Goal: Find specific page/section: Find specific page/section

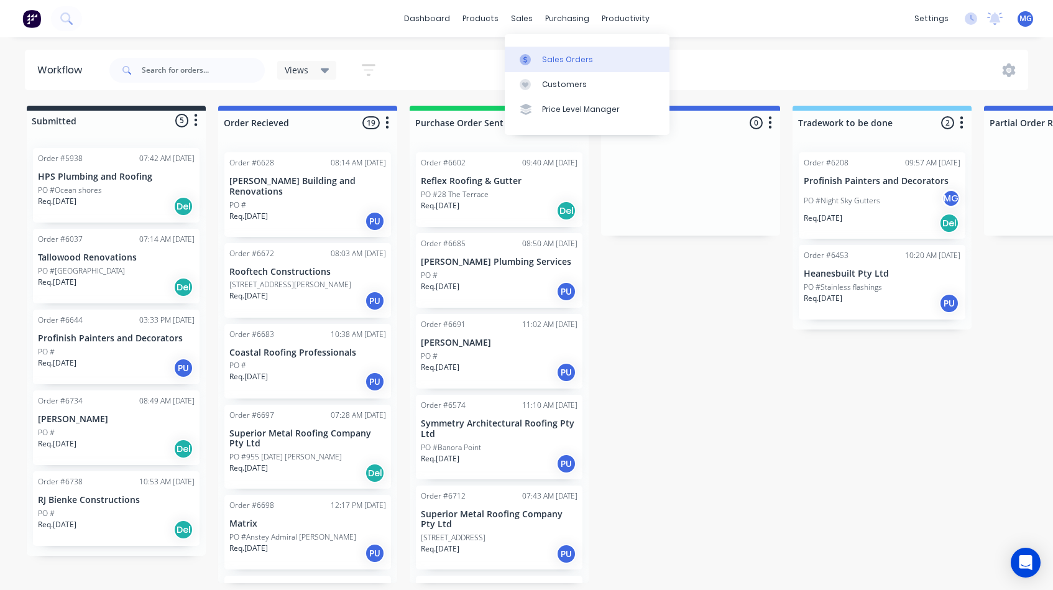
click at [540, 58] on link "Sales Orders" at bounding box center [587, 59] width 165 height 25
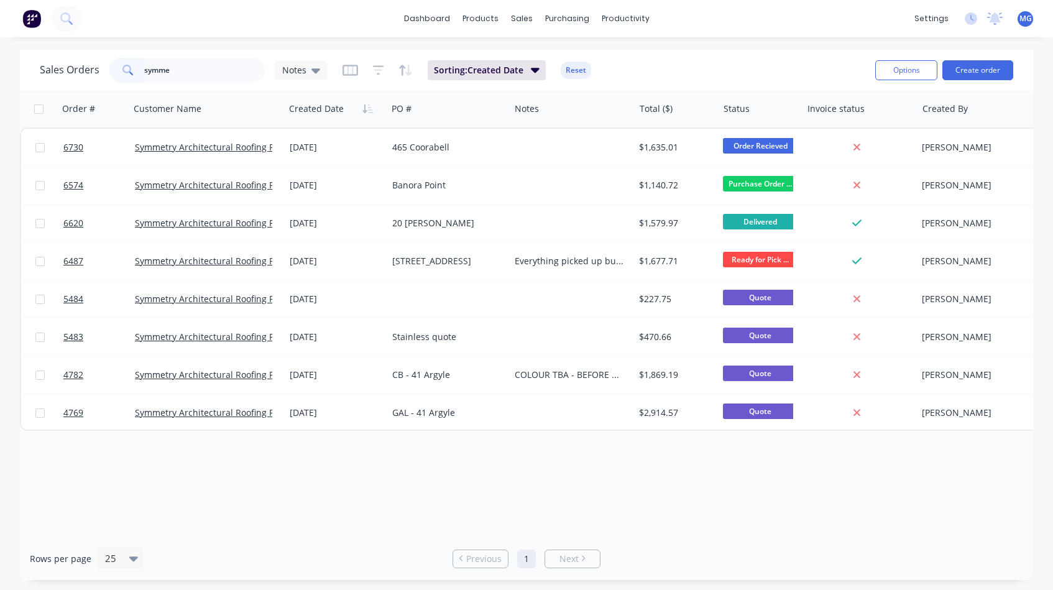
type input "symme"
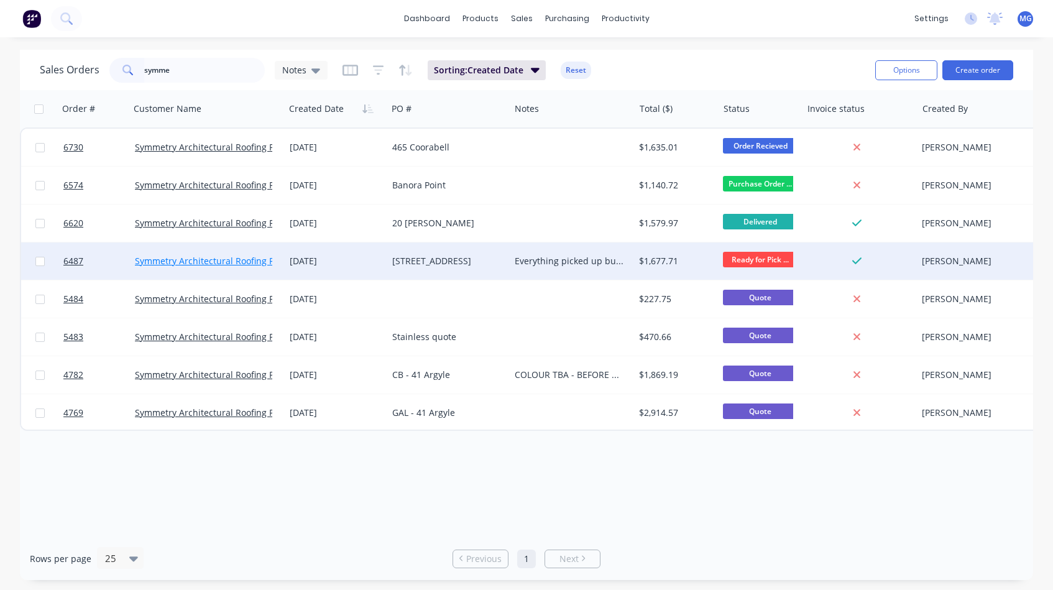
drag, startPoint x: 0, startPoint y: 0, endPoint x: 259, endPoint y: 262, distance: 368.5
click at [259, 262] on link "Symmetry Architectural Roofing Pty Ltd" at bounding box center [216, 261] width 162 height 12
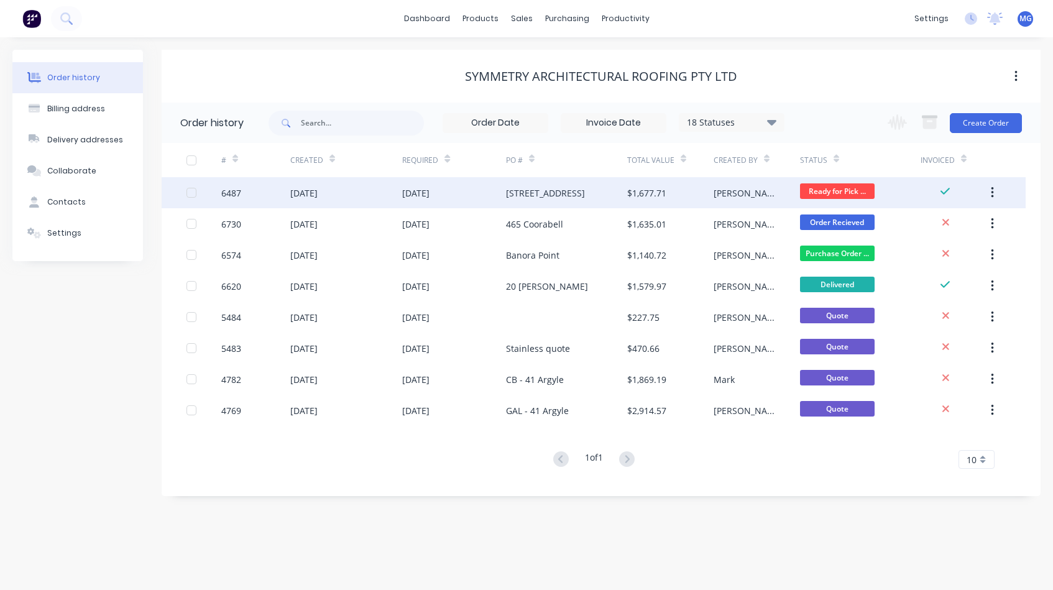
click at [381, 191] on div "11 Aug 2025" at bounding box center [346, 192] width 113 height 31
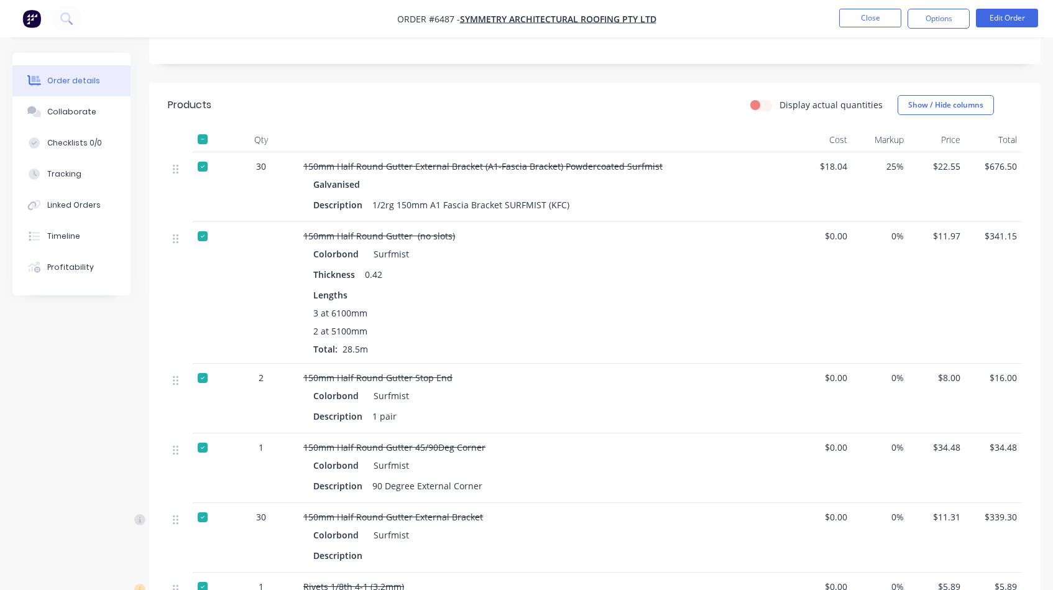
scroll to position [257, 0]
